Goal: Task Accomplishment & Management: Use online tool/utility

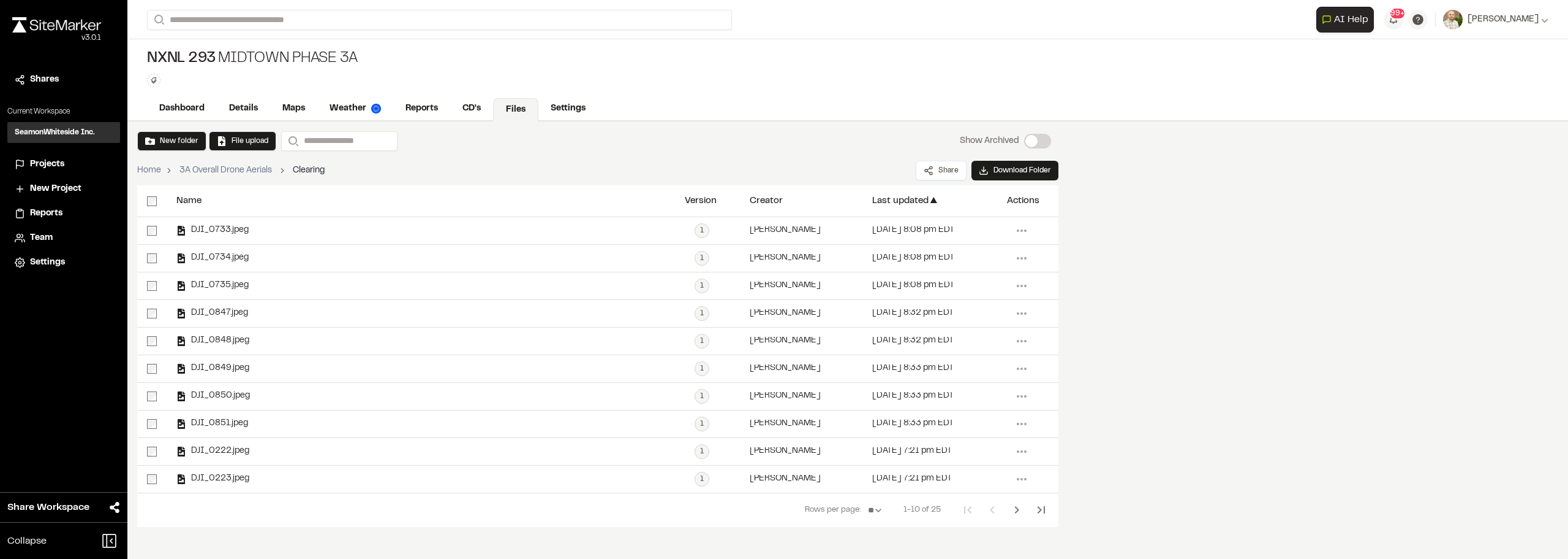
click at [64, 16] on div "Close sidebar v 3.0.1" at bounding box center [64, 38] width 127 height 58
click at [62, 23] on img at bounding box center [57, 25] width 89 height 16
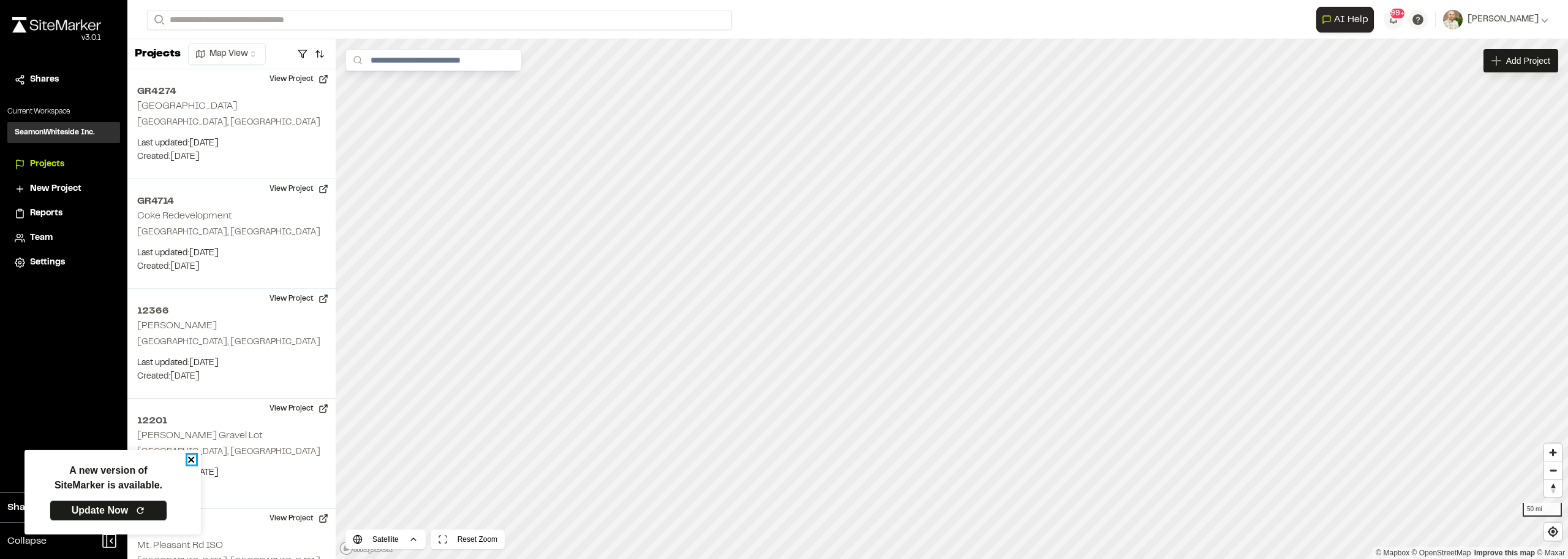
click at [192, 456] on icon "close" at bounding box center [191, 459] width 9 height 10
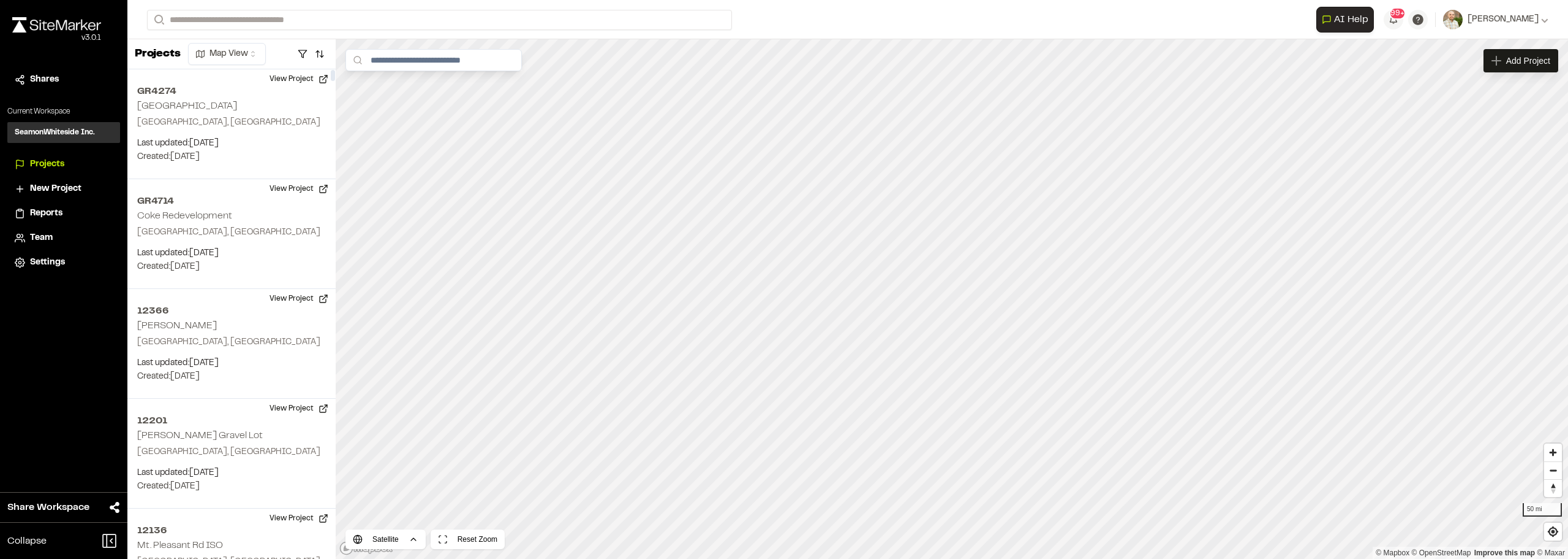
click at [58, 15] on div "Close sidebar v 3.0.1" at bounding box center [64, 38] width 127 height 58
click at [75, 19] on img at bounding box center [57, 25] width 89 height 16
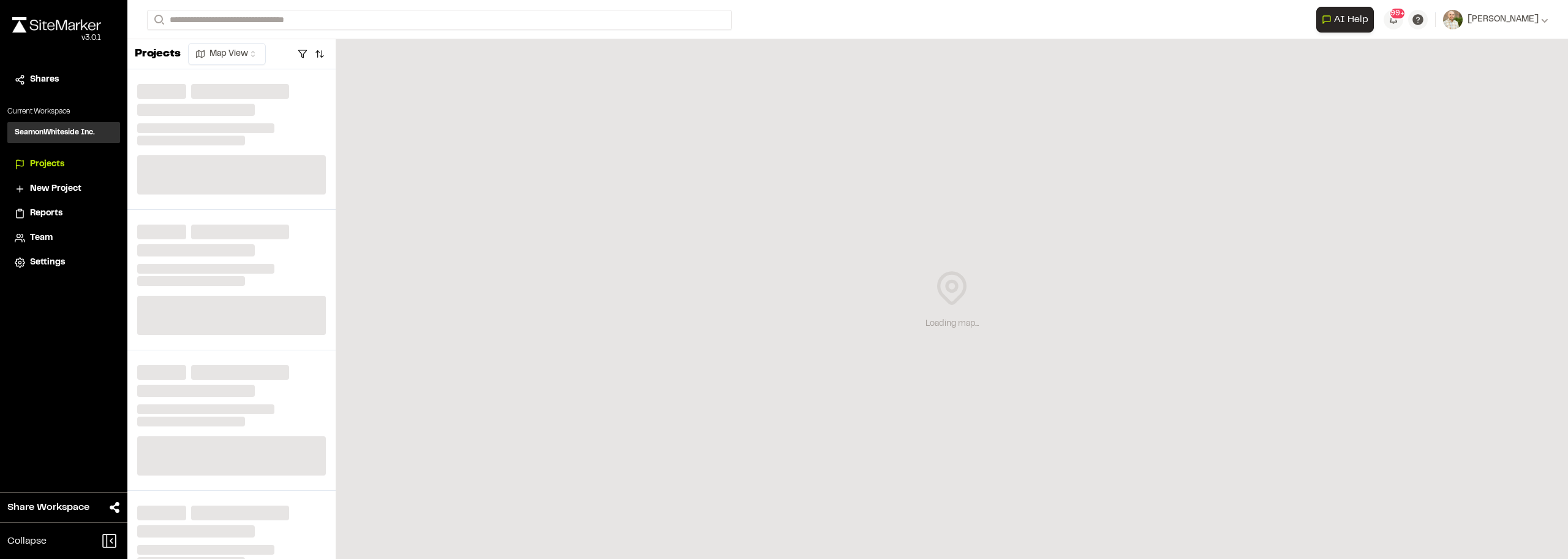
click at [1232, 276] on div "Loading map..." at bounding box center [953, 299] width 1233 height 520
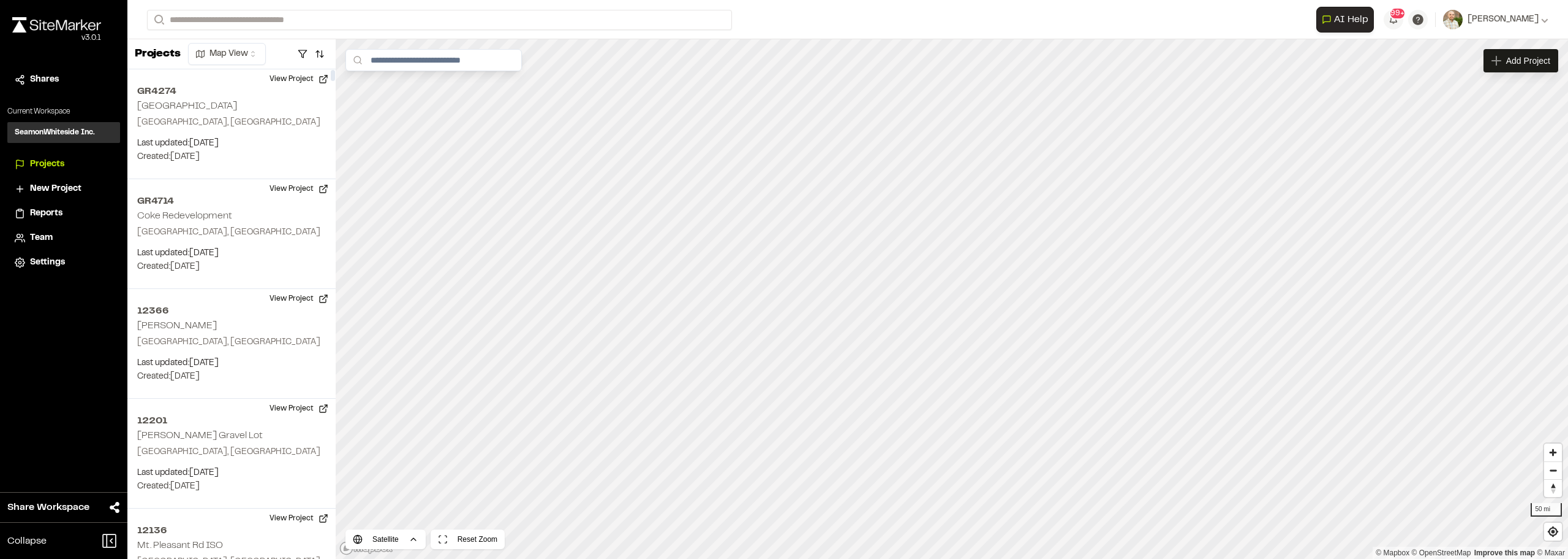
click at [64, 23] on img at bounding box center [57, 25] width 89 height 16
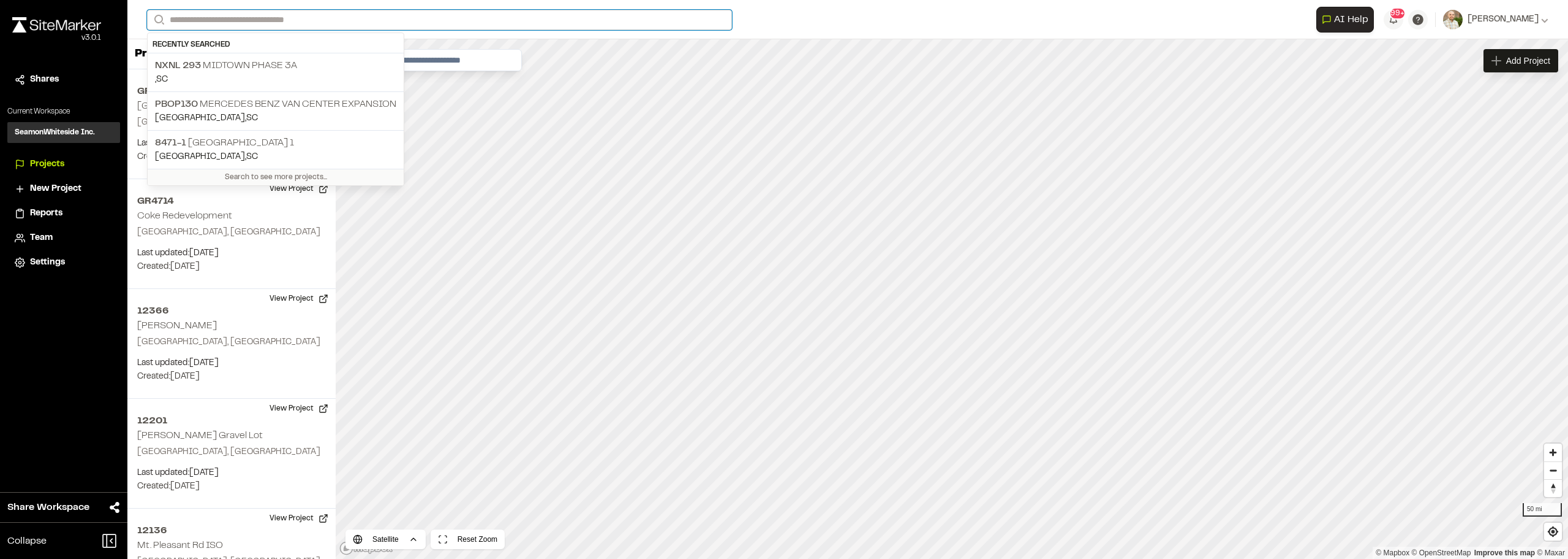
click at [269, 22] on input "Search" at bounding box center [439, 20] width 585 height 21
type input "*"
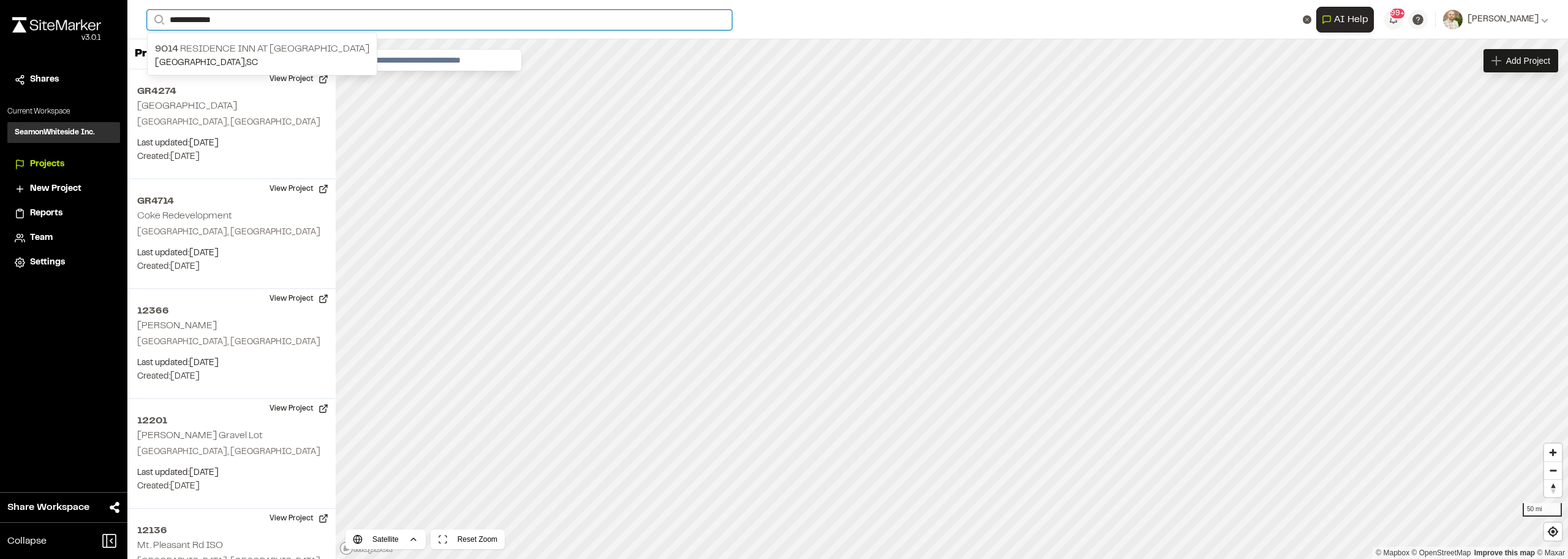
type input "**********"
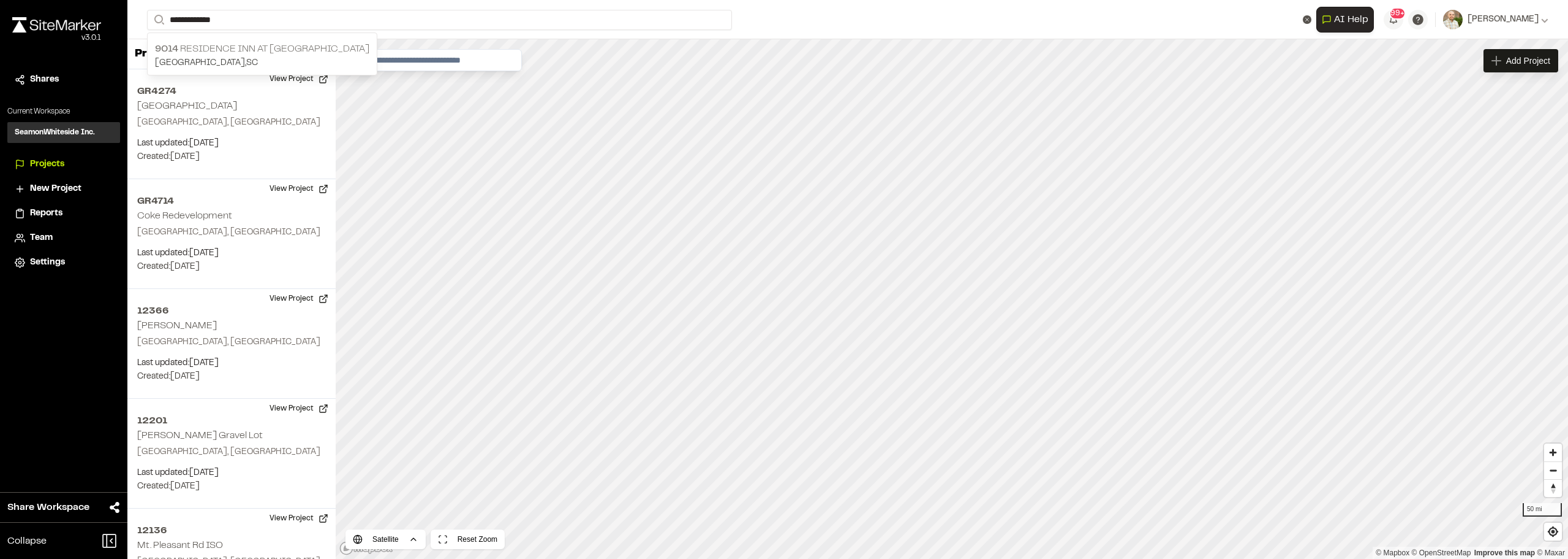
click at [215, 62] on p "[GEOGRAPHIC_DATA] , [GEOGRAPHIC_DATA]" at bounding box center [262, 64] width 215 height 14
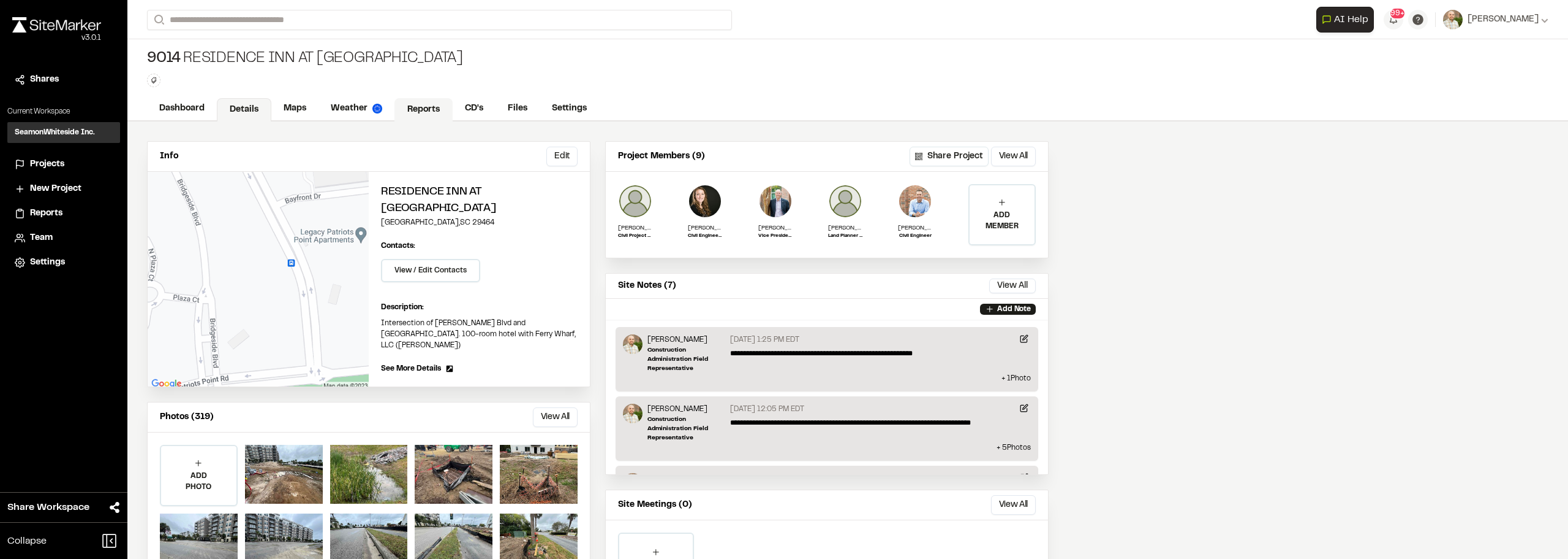
click at [425, 102] on link "Reports" at bounding box center [423, 110] width 58 height 24
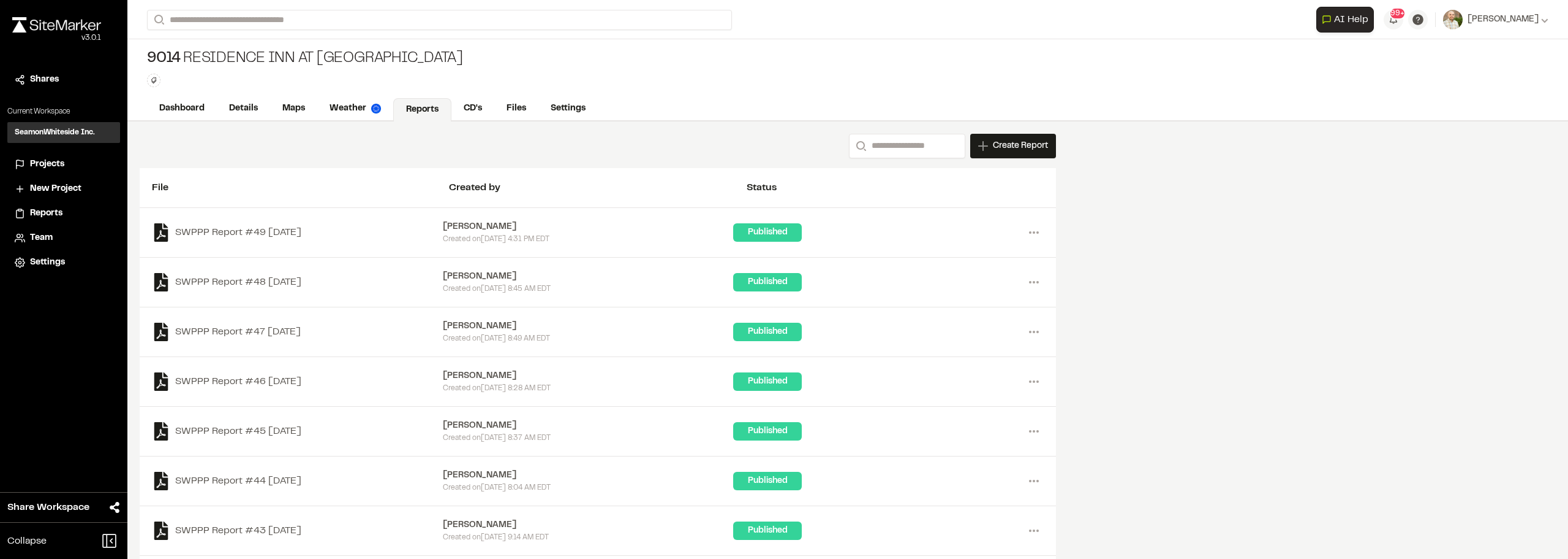
click at [1025, 143] on span "Create Report" at bounding box center [1020, 146] width 55 height 14
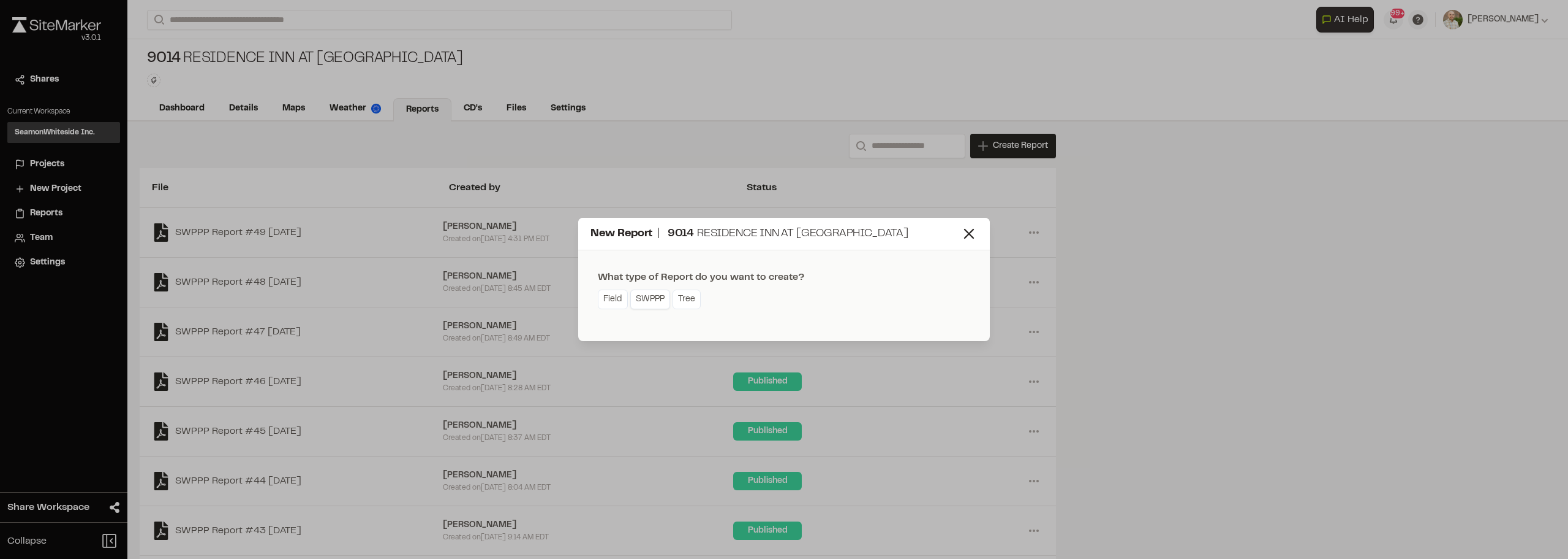
click at [655, 299] on link "SWPPP" at bounding box center [650, 299] width 40 height 20
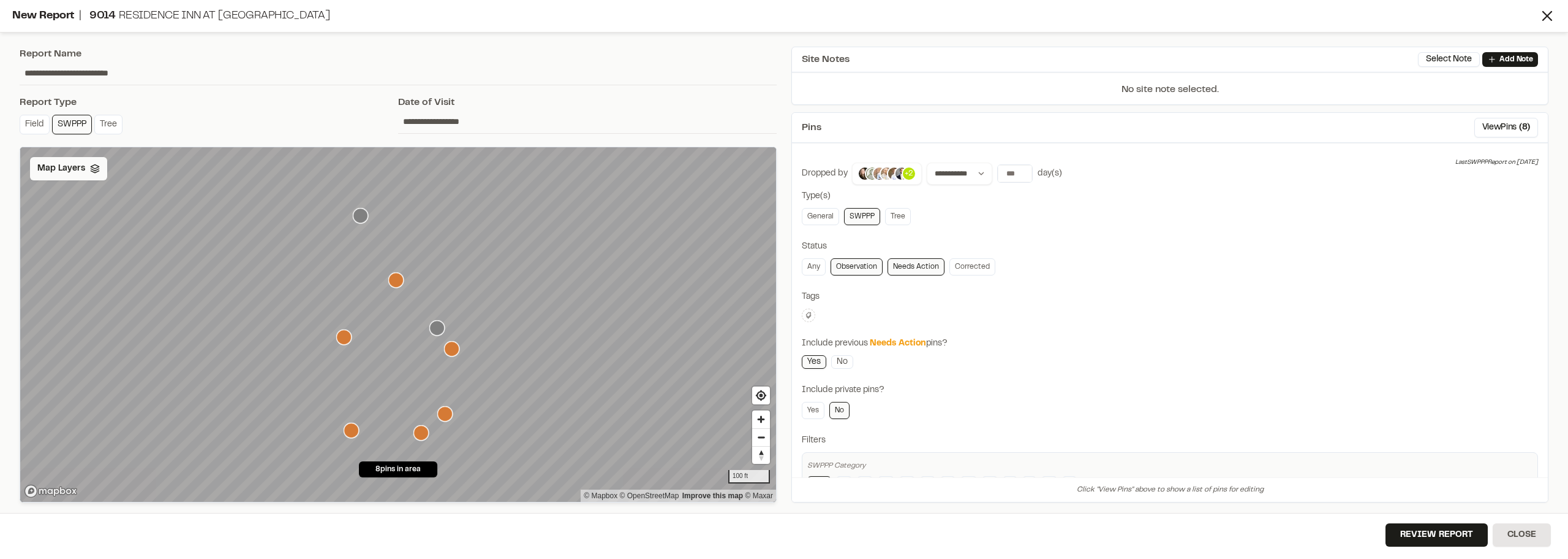
click at [76, 167] on span "Map Layers" at bounding box center [61, 169] width 48 height 14
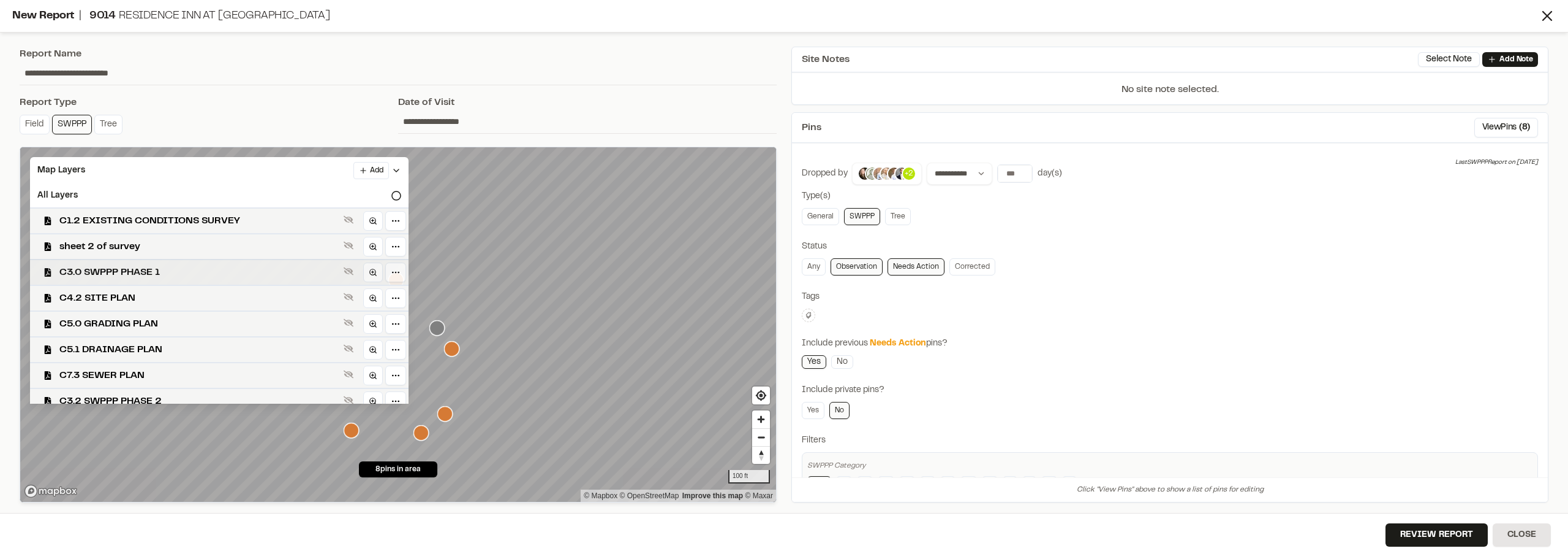
scroll to position [62, 0]
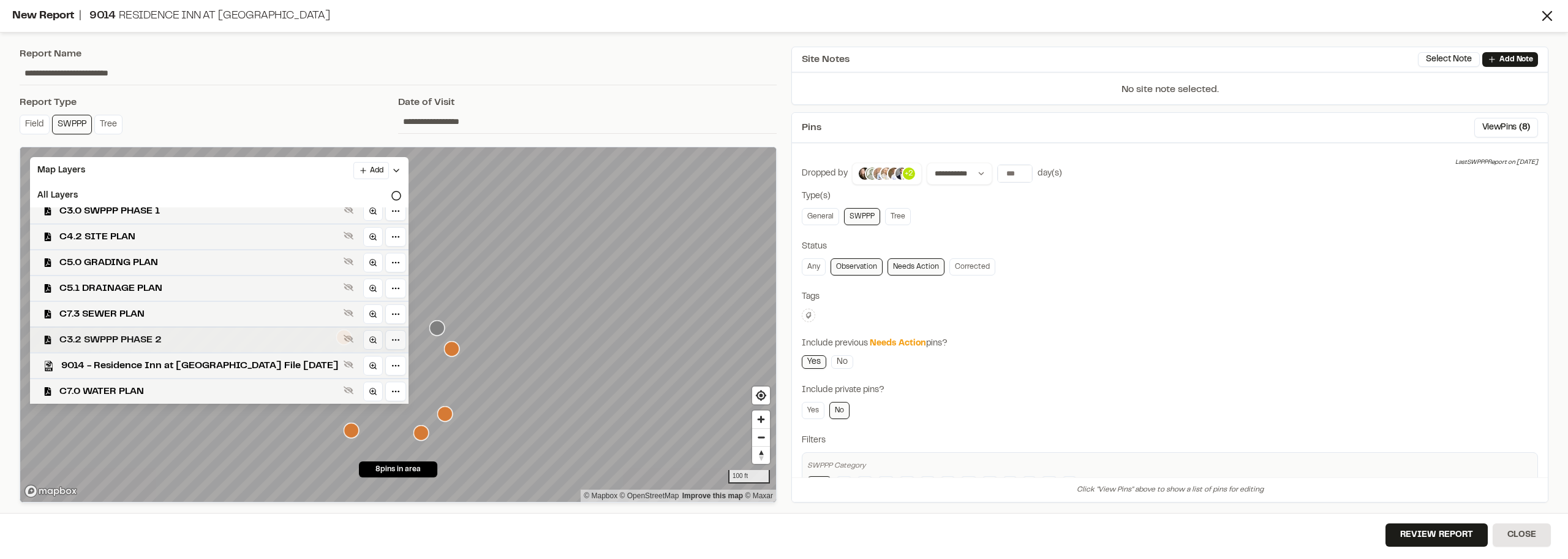
click at [176, 333] on span "C3.2 SWPPP PHASE 2" at bounding box center [199, 339] width 279 height 15
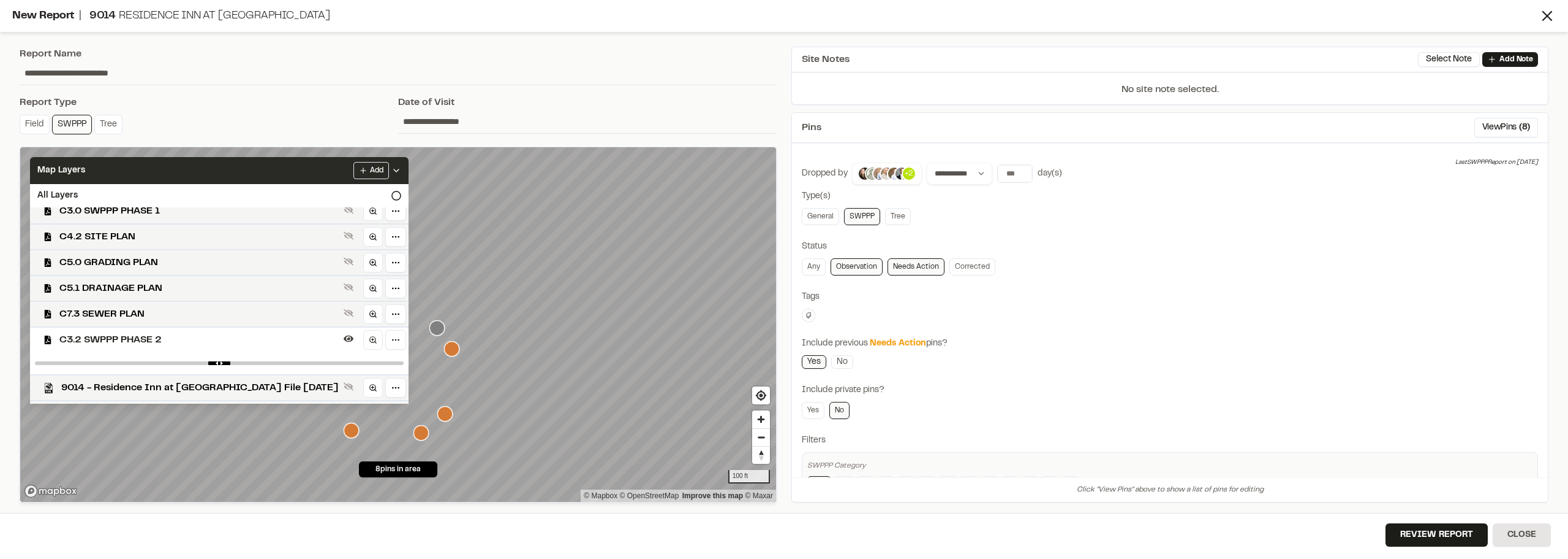
click at [401, 169] on icon at bounding box center [396, 171] width 10 height 10
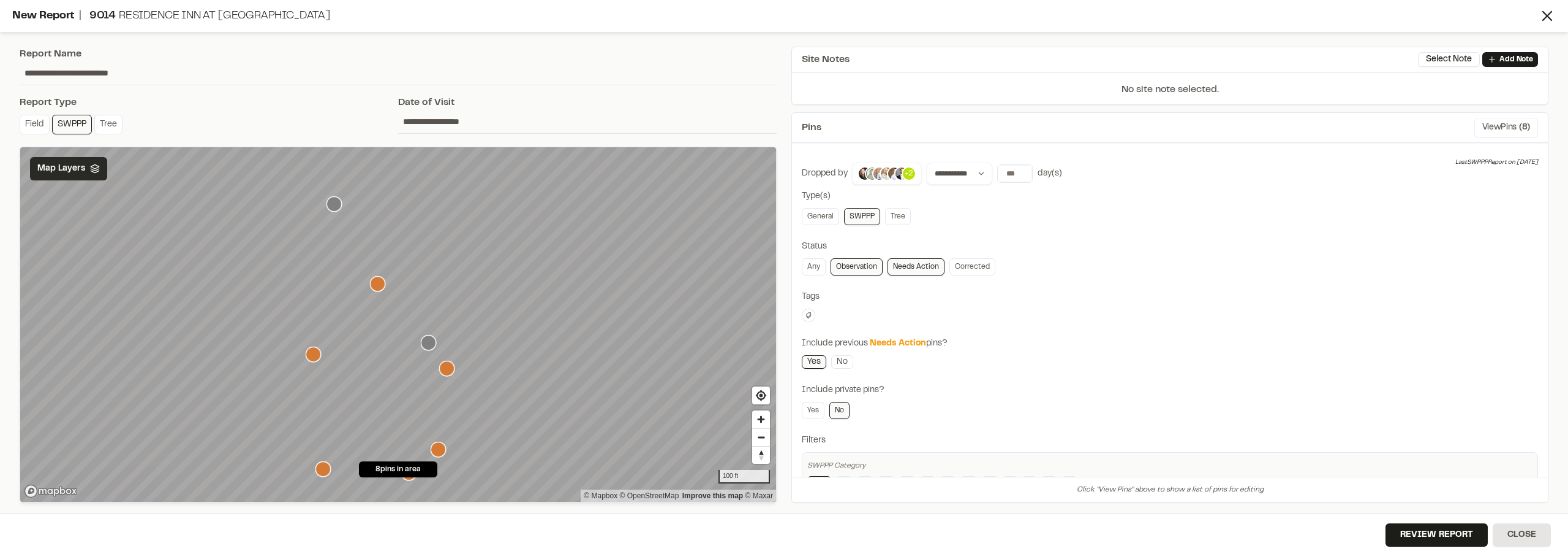
click at [1525, 129] on button "View Pins ( 8 )" at bounding box center [1506, 127] width 64 height 20
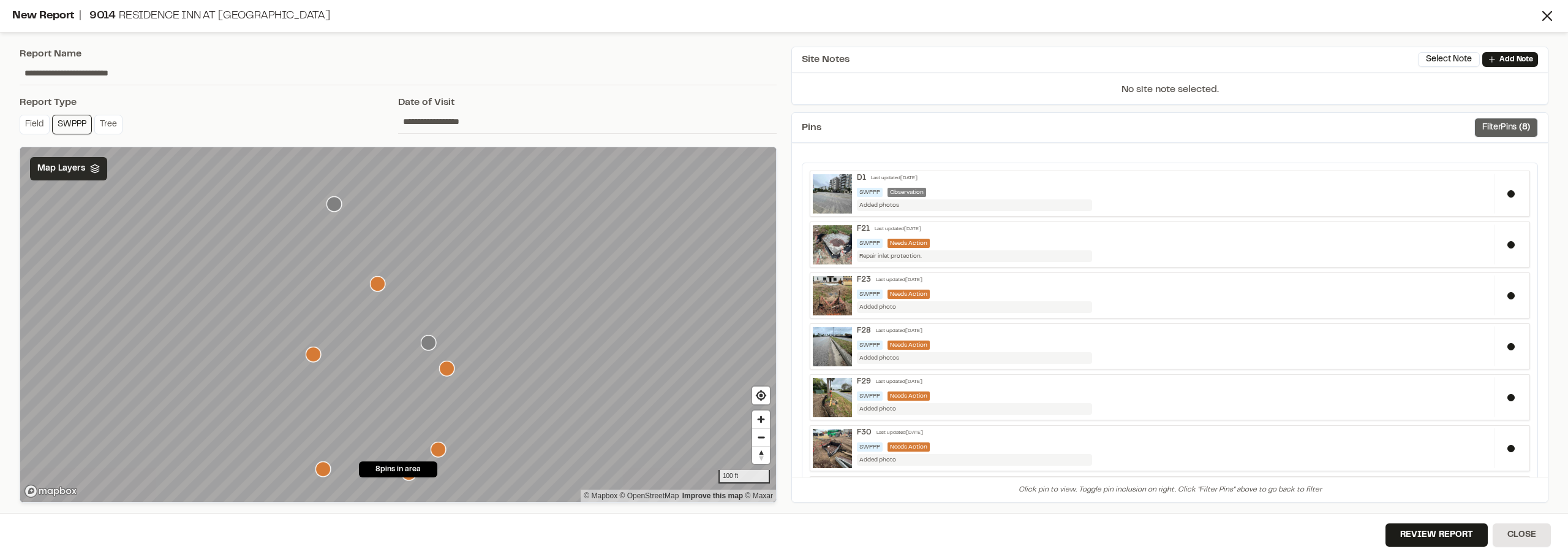
click at [1525, 129] on button "Filter Pins ( 8 )" at bounding box center [1506, 127] width 64 height 20
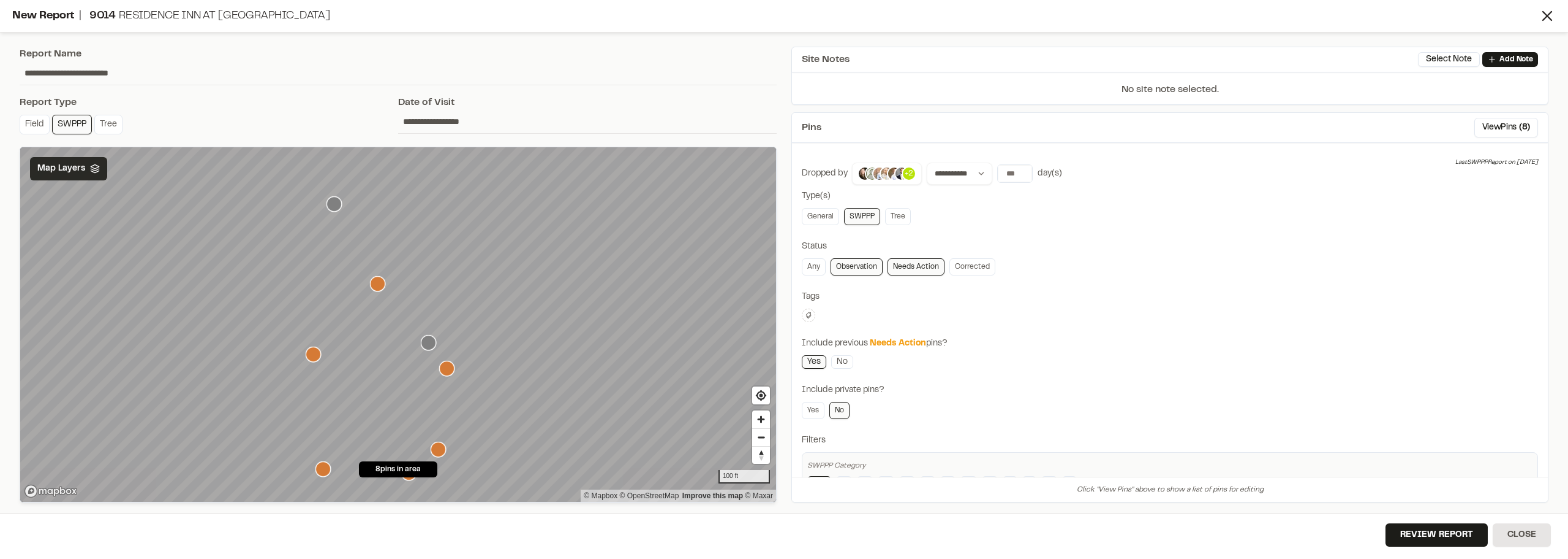
click at [1444, 516] on div "Review Report Close" at bounding box center [784, 535] width 1568 height 46
click at [1443, 541] on button "Review Report" at bounding box center [1437, 534] width 102 height 24
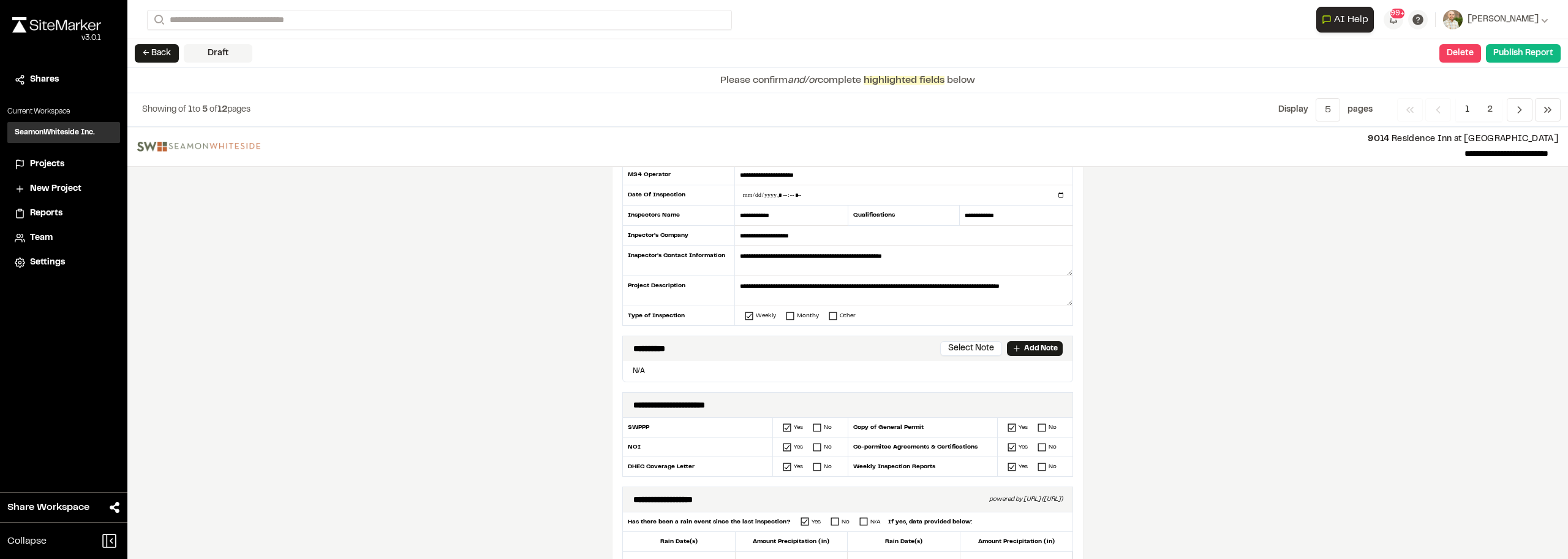
scroll to position [184, 0]
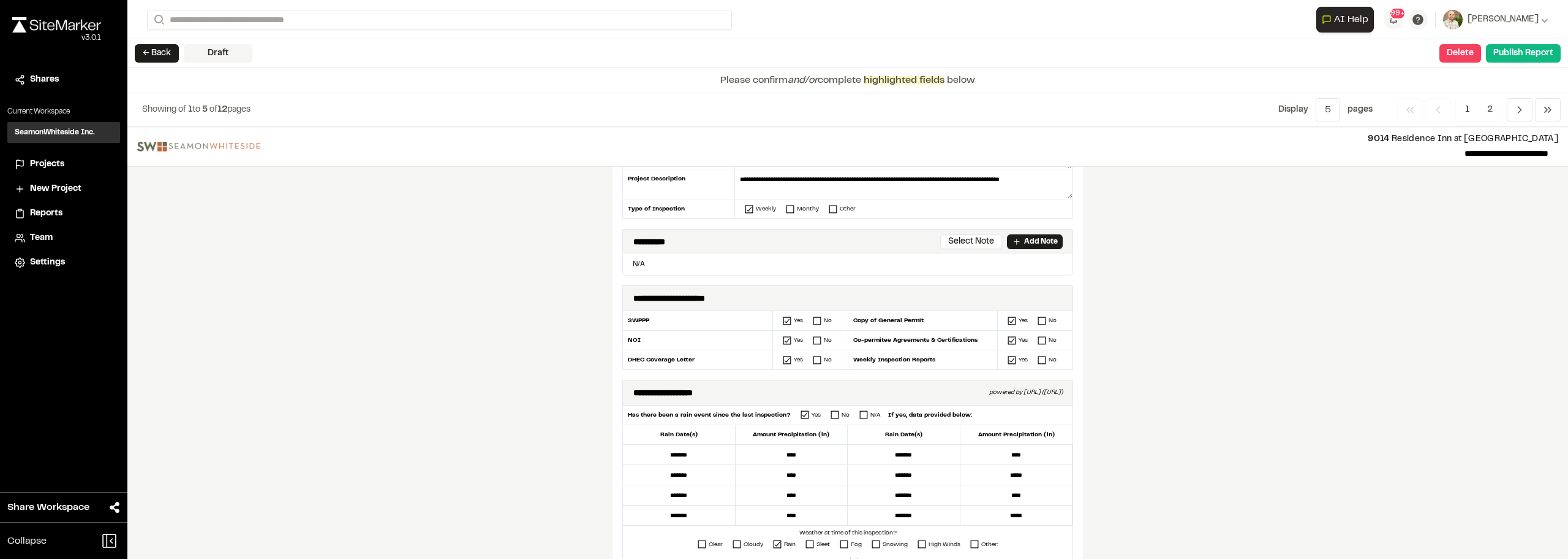
click at [158, 274] on div "**********" at bounding box center [848, 342] width 1441 height 432
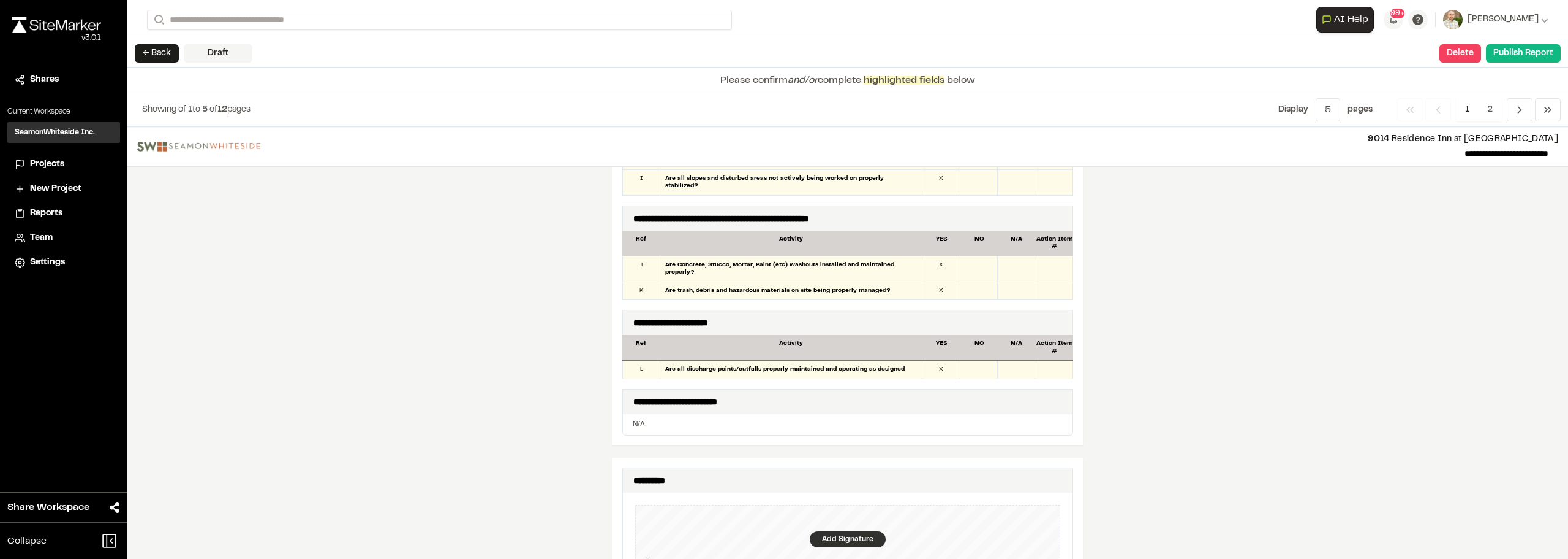
scroll to position [981, 0]
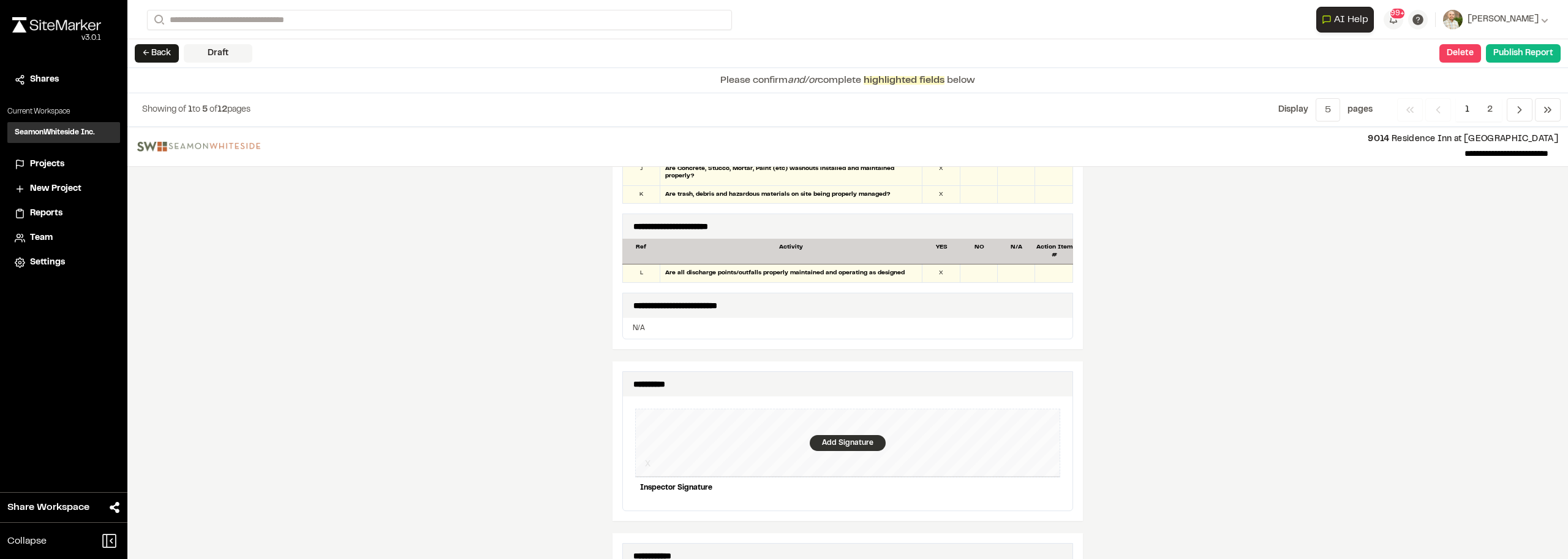
click at [842, 434] on div "Add Signature" at bounding box center [848, 442] width 76 height 16
click at [626, 452] on div "**********" at bounding box center [848, 451] width 451 height 161
click at [1020, 498] on div "Save" at bounding box center [1038, 508] width 47 height 21
click at [968, 503] on div "Cancel" at bounding box center [962, 508] width 58 height 21
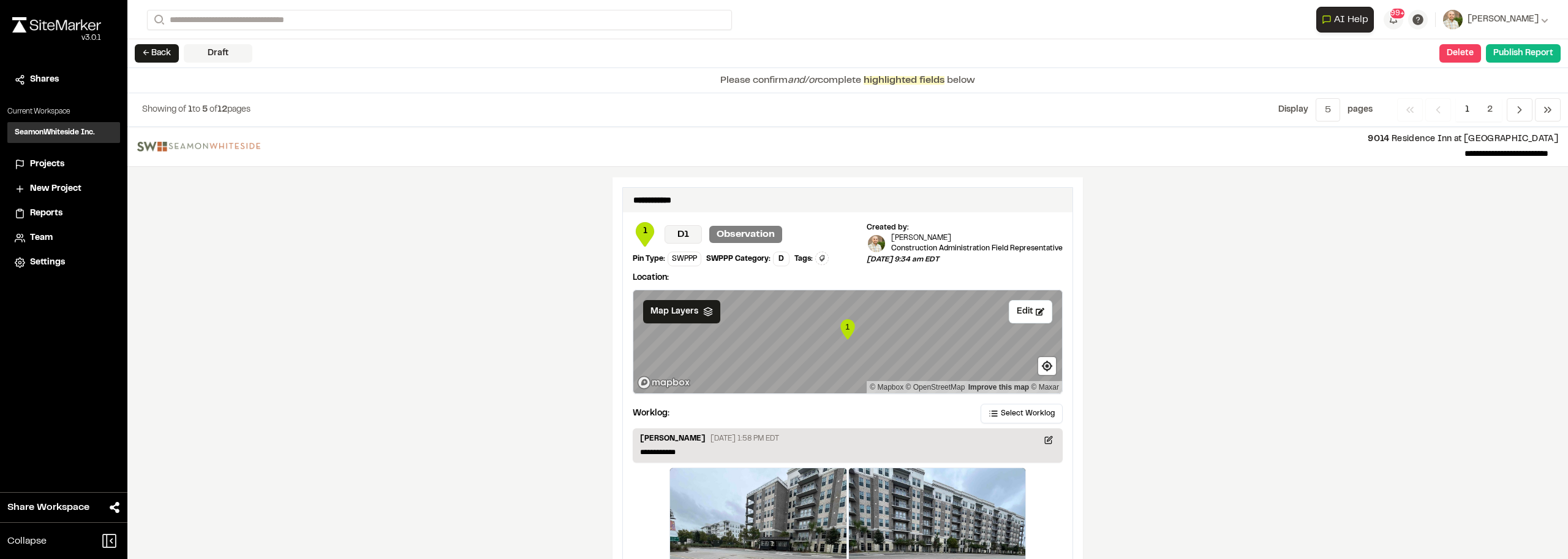
scroll to position [2023, 0]
